Goal: Task Accomplishment & Management: Manage account settings

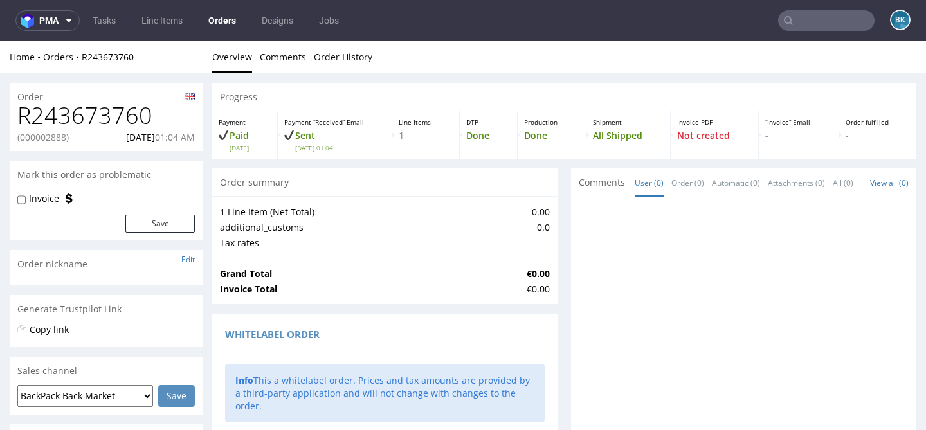
scroll to position [3, 0]
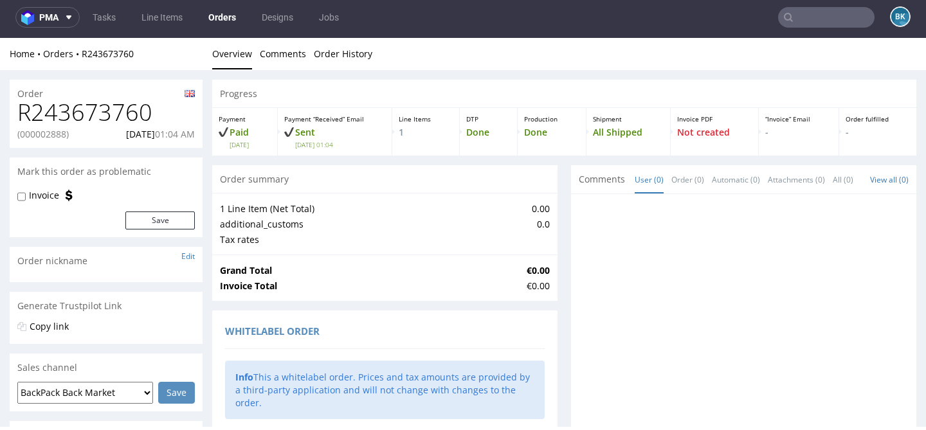
click at [840, 15] on input "text" at bounding box center [826, 17] width 96 height 21
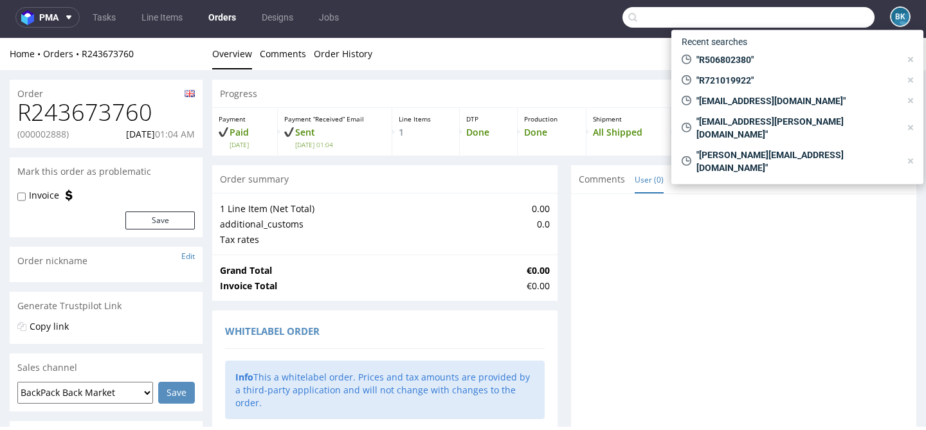
paste input "[EMAIL_ADDRESS][DOMAIN_NAME]"
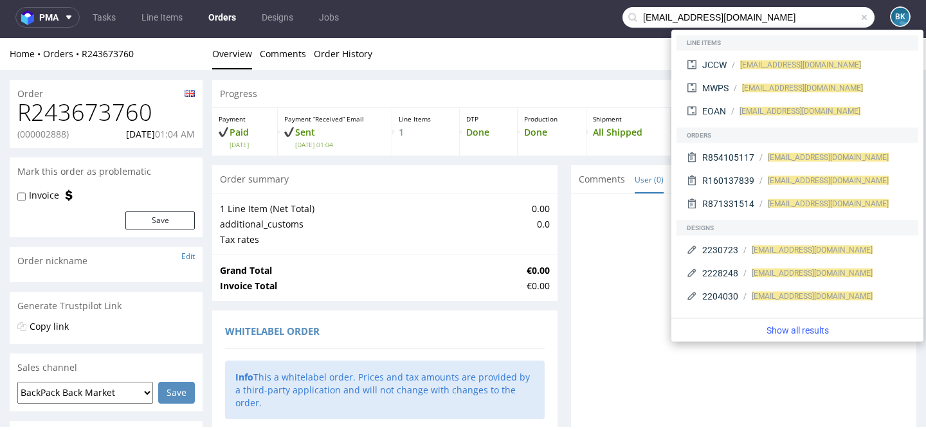
type input "[EMAIL_ADDRESS][DOMAIN_NAME]"
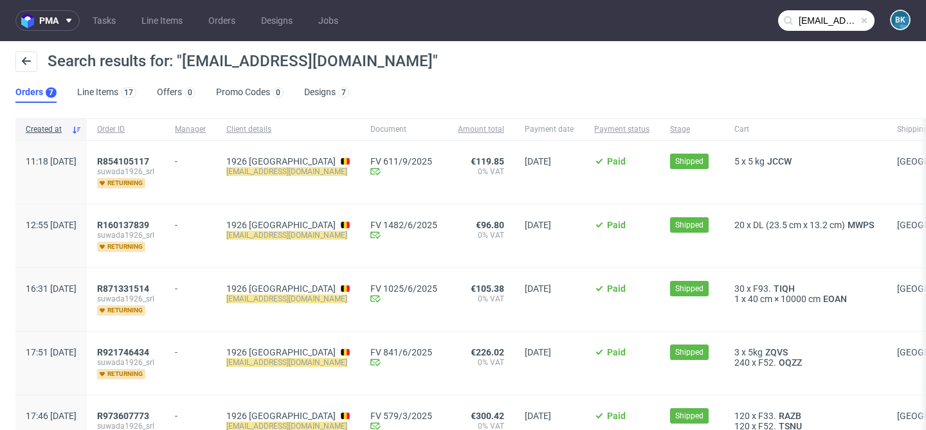
click at [859, 17] on span at bounding box center [864, 20] width 10 height 10
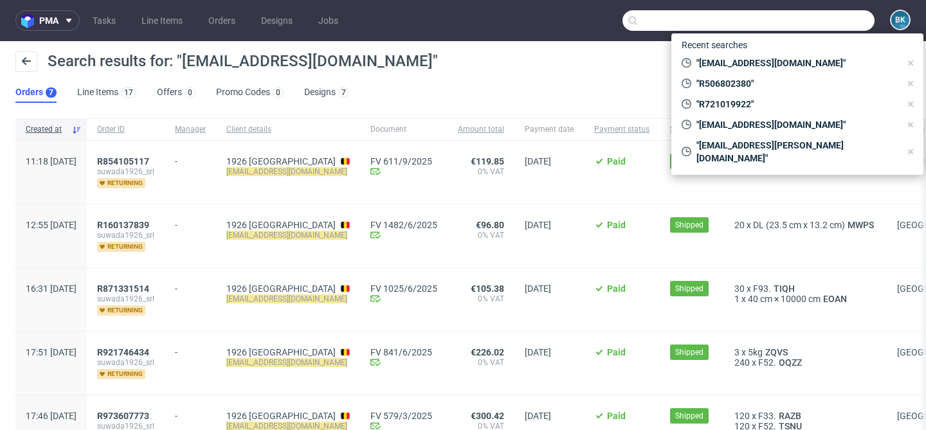
click at [824, 23] on input "text" at bounding box center [749, 20] width 252 height 21
paste input "R854105117"
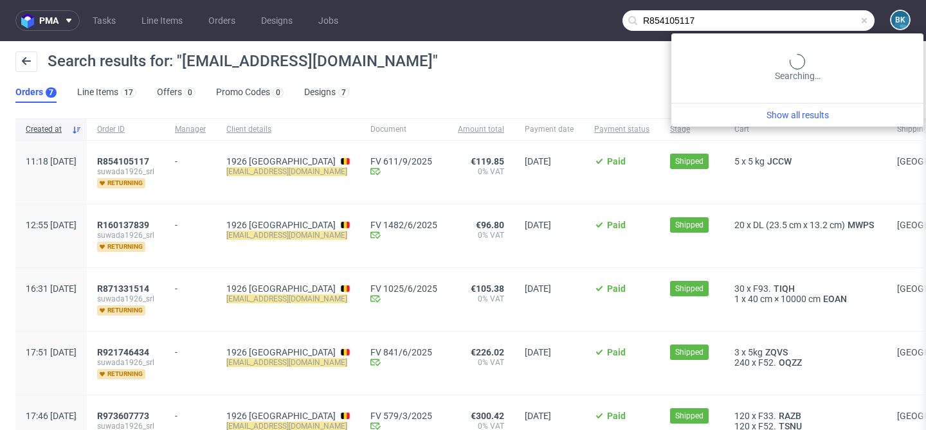
type input "R854105117"
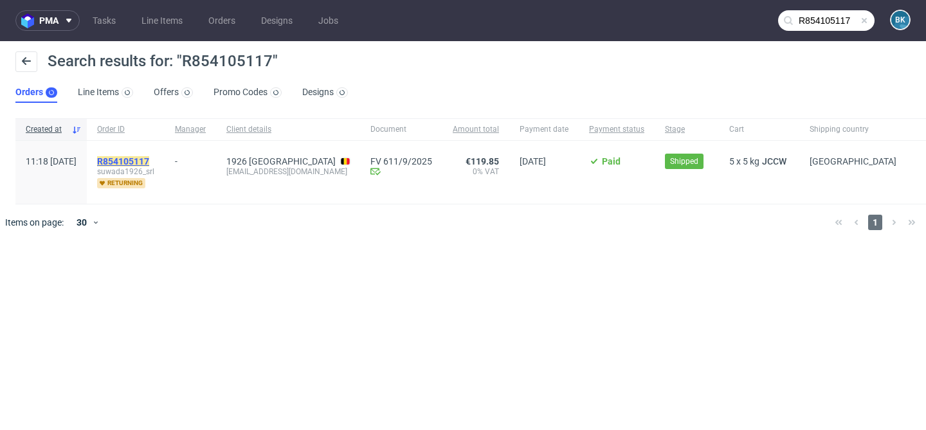
click at [149, 162] on mark "R854105117" at bounding box center [123, 161] width 52 height 10
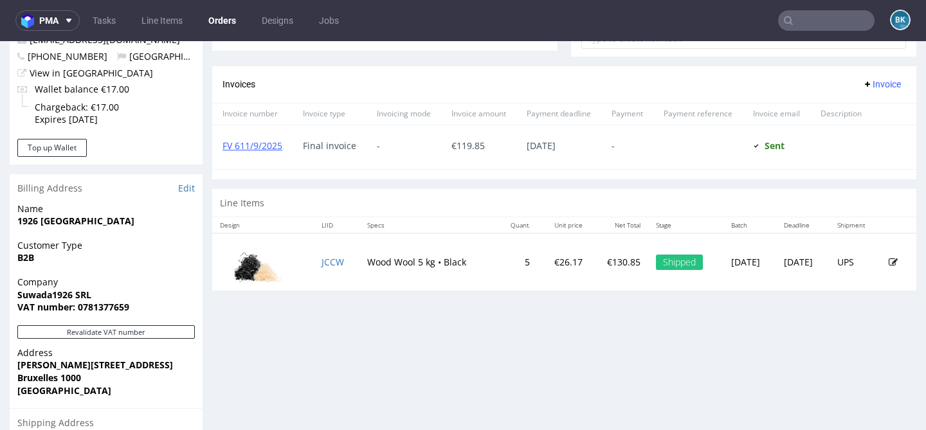
scroll to position [543, 0]
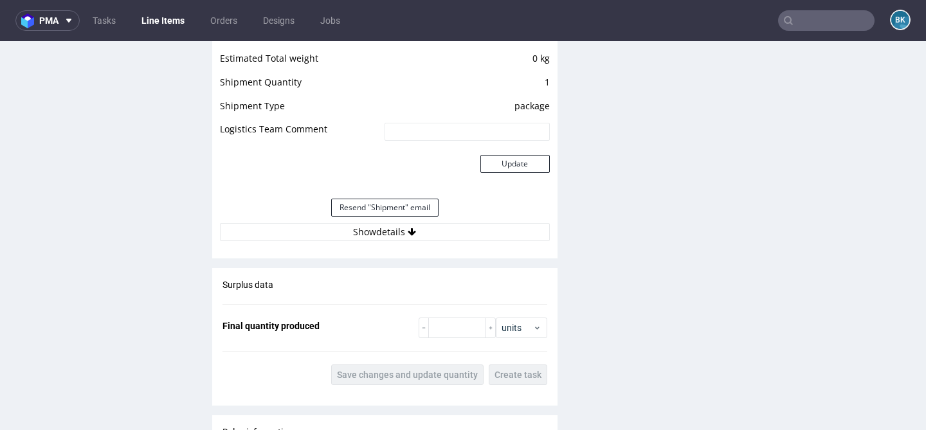
scroll to position [1147, 0]
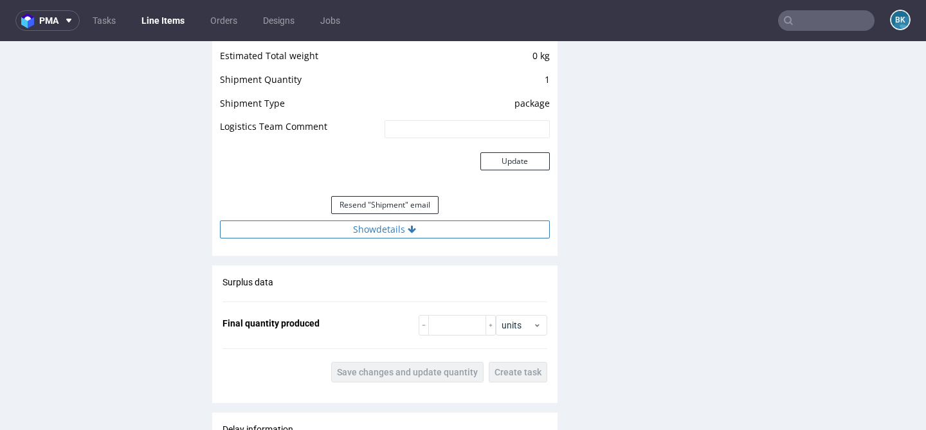
click at [379, 232] on button "Show details" at bounding box center [385, 230] width 330 height 18
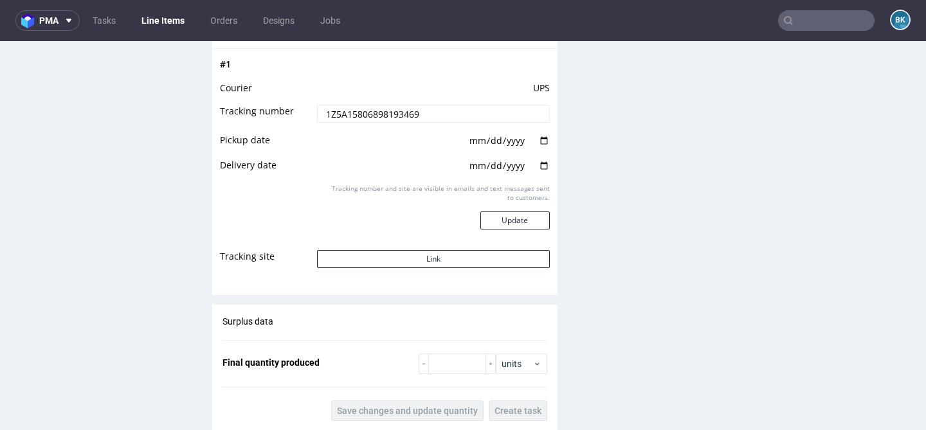
scroll to position [1359, 0]
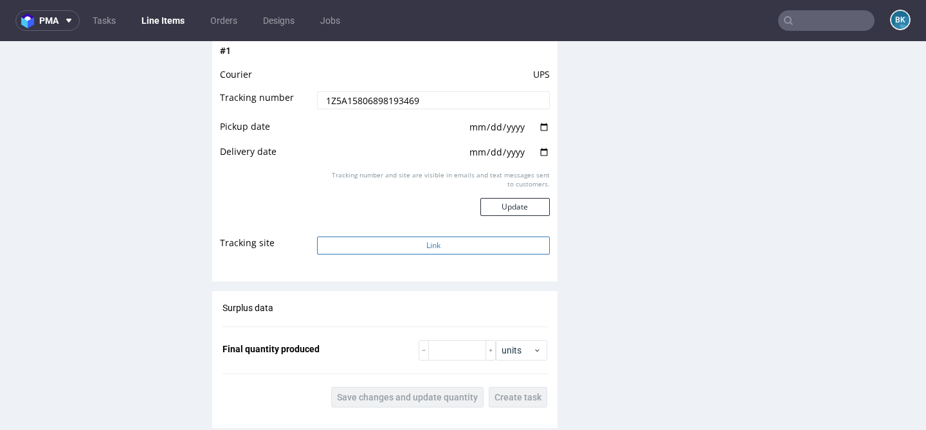
click at [428, 250] on button "Link" at bounding box center [433, 246] width 232 height 18
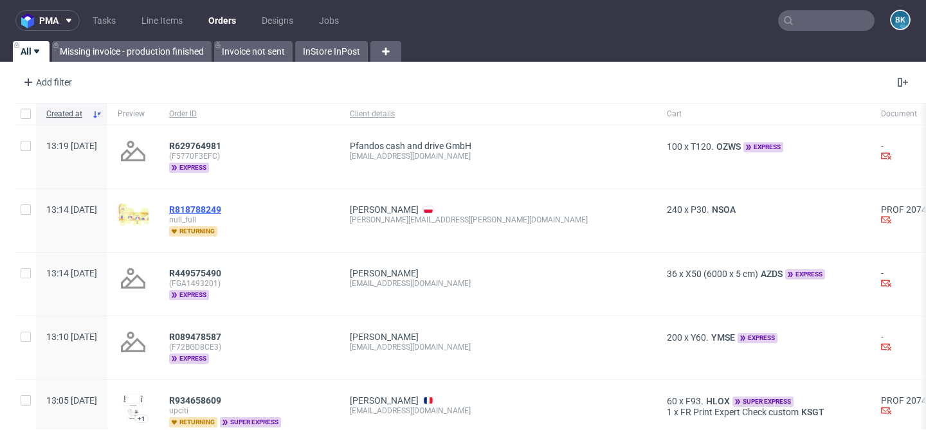
click at [221, 205] on span "R818788249" at bounding box center [195, 210] width 52 height 10
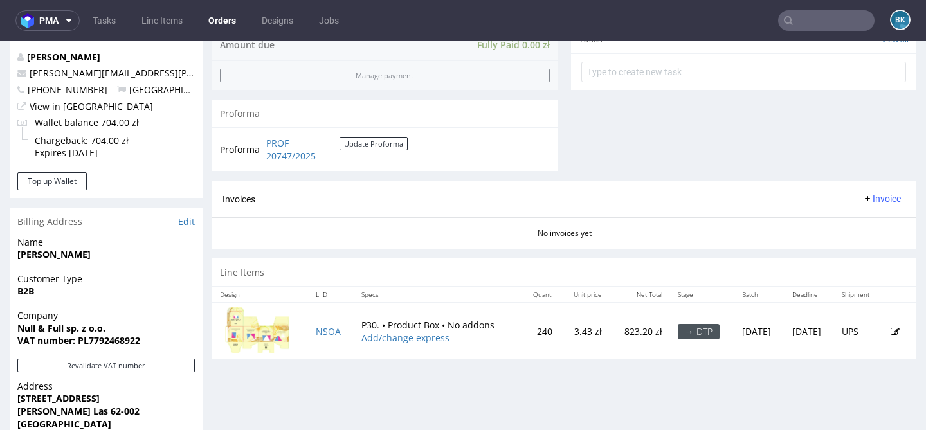
scroll to position [491, 0]
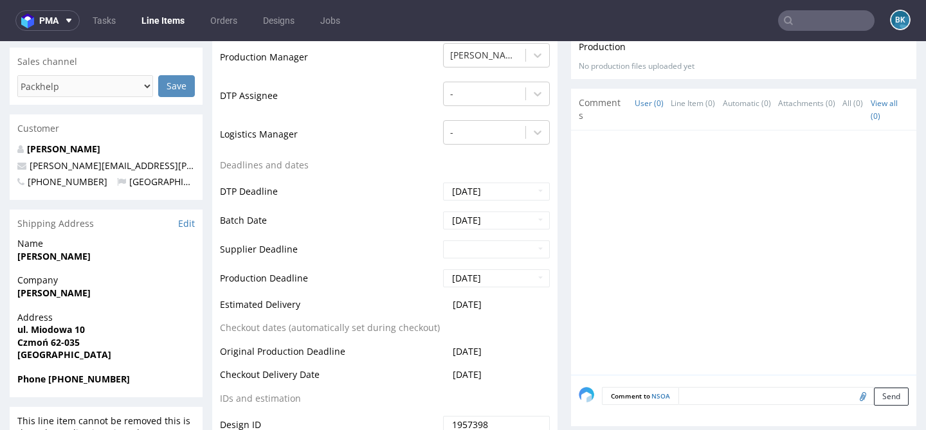
scroll to position [377, 0]
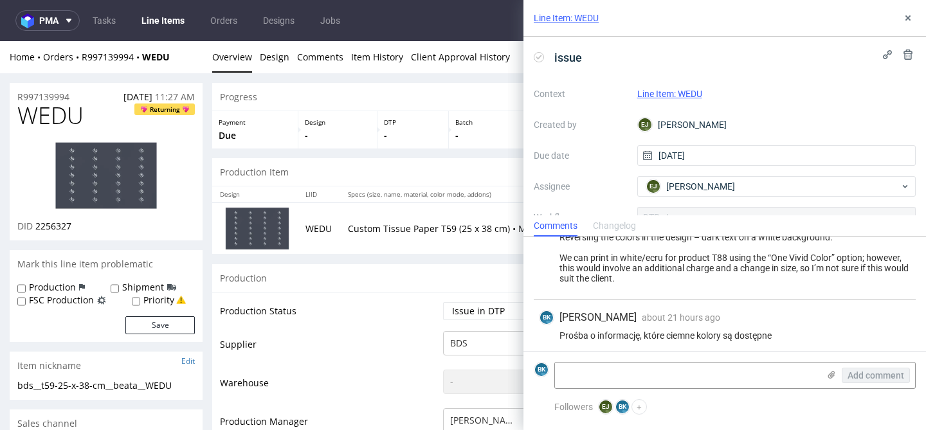
scroll to position [206, 0]
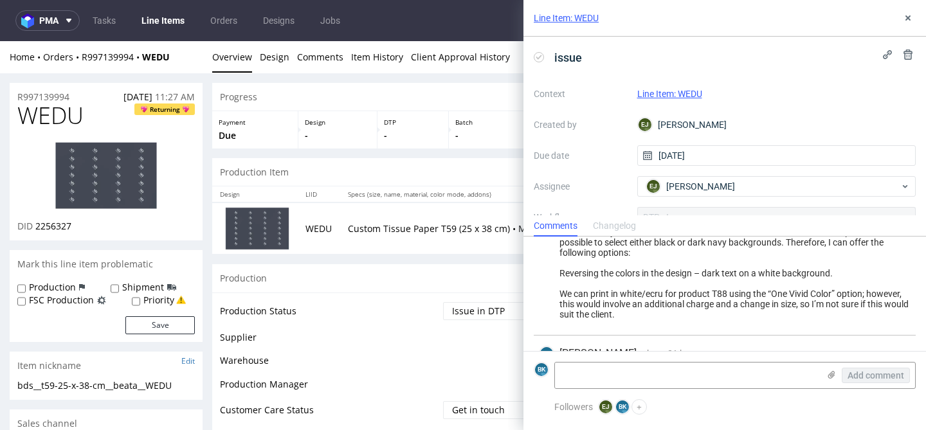
scroll to position [206, 0]
